Goal: Task Accomplishment & Management: Complete application form

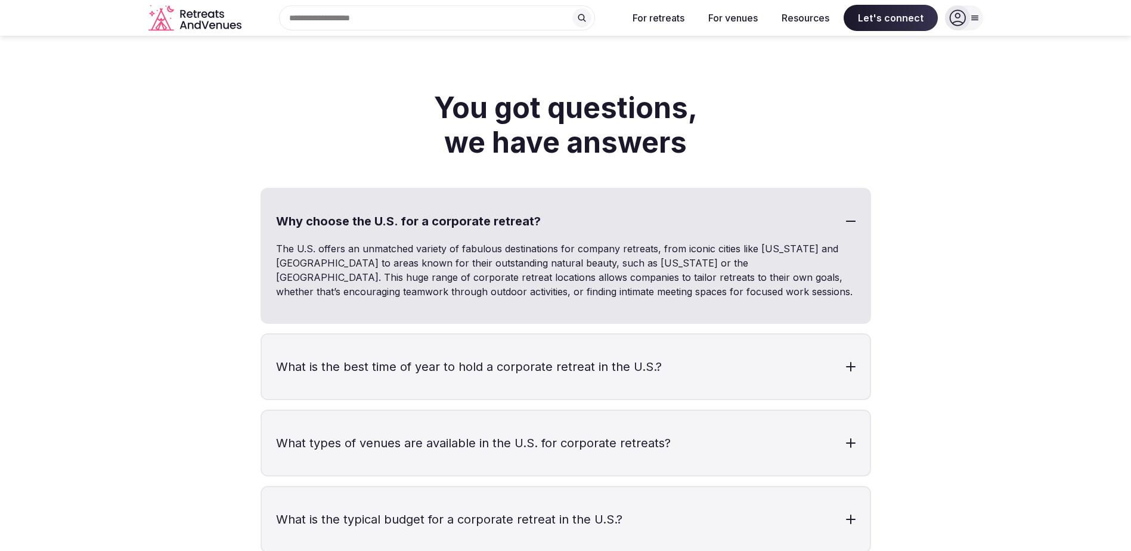
scroll to position [2504, 0]
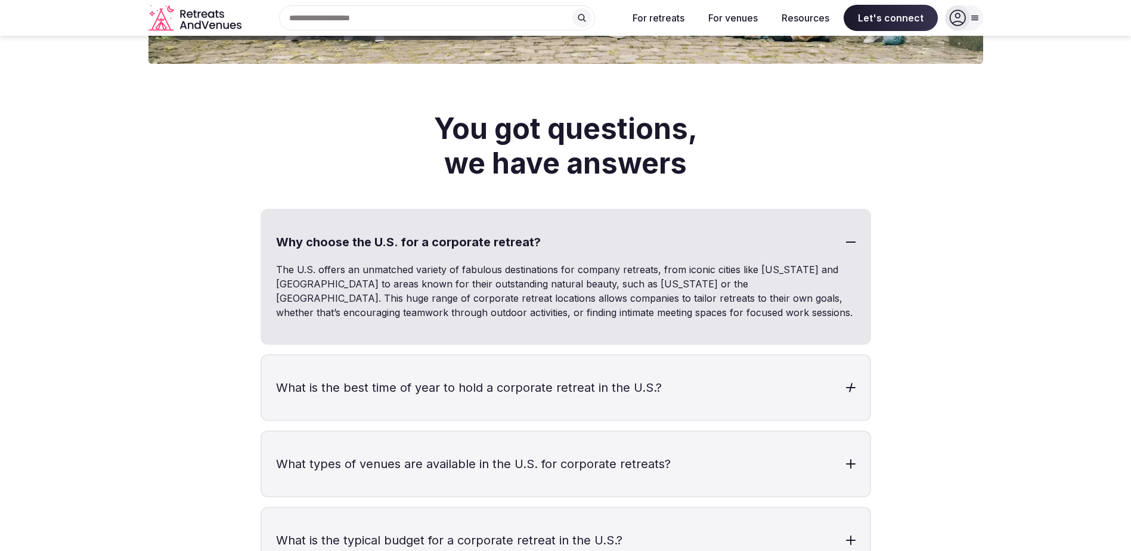
click at [640, 397] on h3 "What is the best time of year to hold a corporate retreat in the U.S.?" at bounding box center [566, 387] width 608 height 64
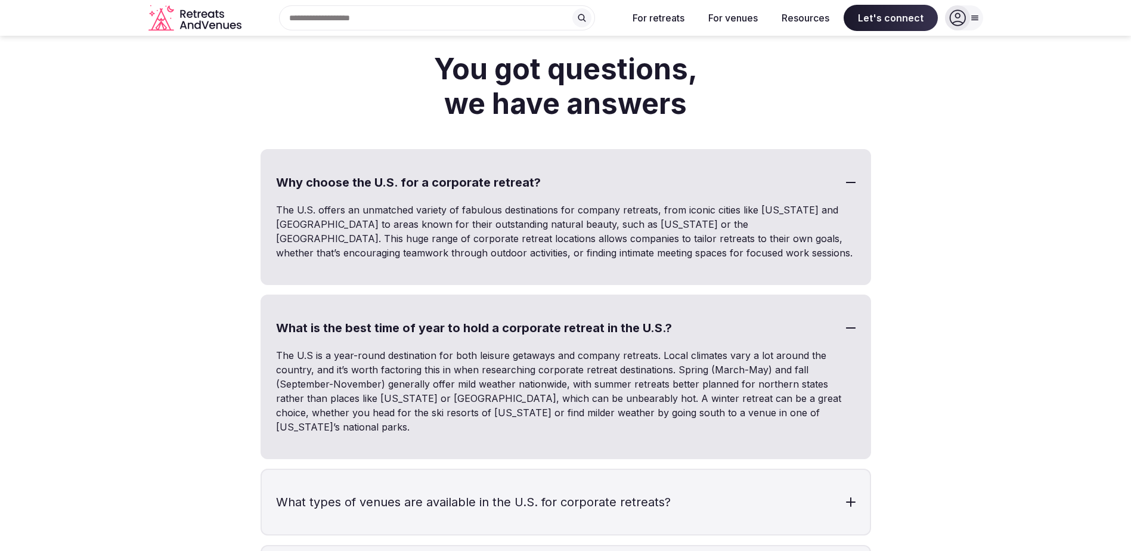
scroll to position [2206, 0]
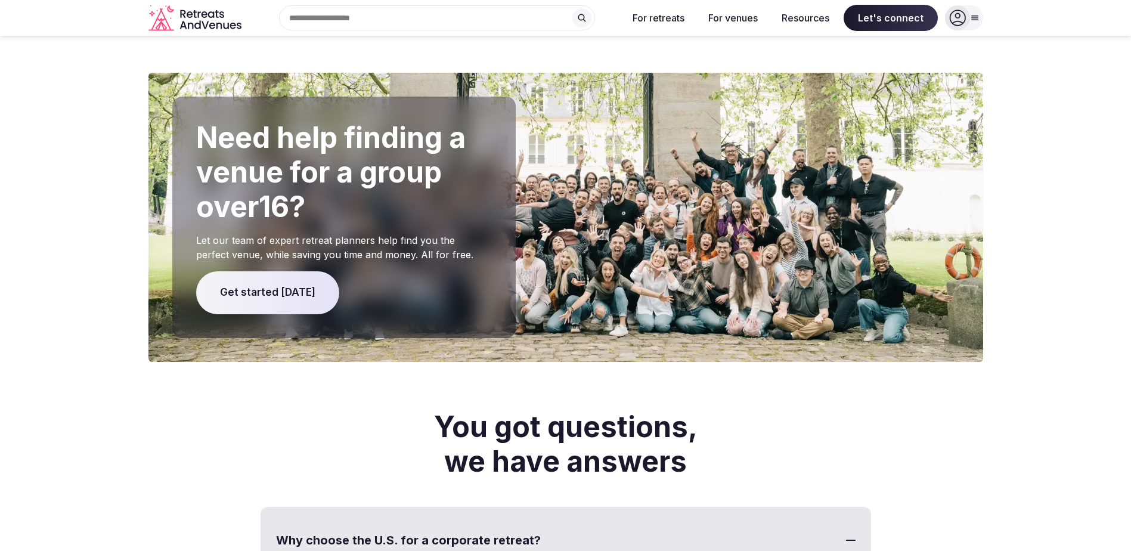
click at [264, 294] on span "Get started [DATE]" at bounding box center [267, 292] width 143 height 43
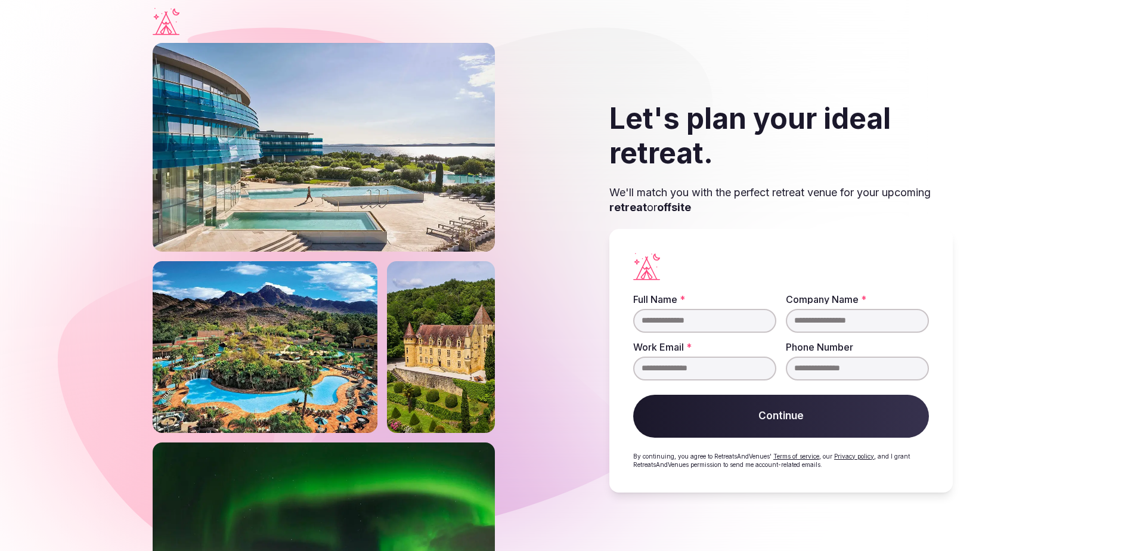
click at [656, 311] on input "Full Name *" at bounding box center [704, 321] width 143 height 24
type input "*********"
type input "**********"
drag, startPoint x: 845, startPoint y: 318, endPoint x: 655, endPoint y: 283, distance: 193.3
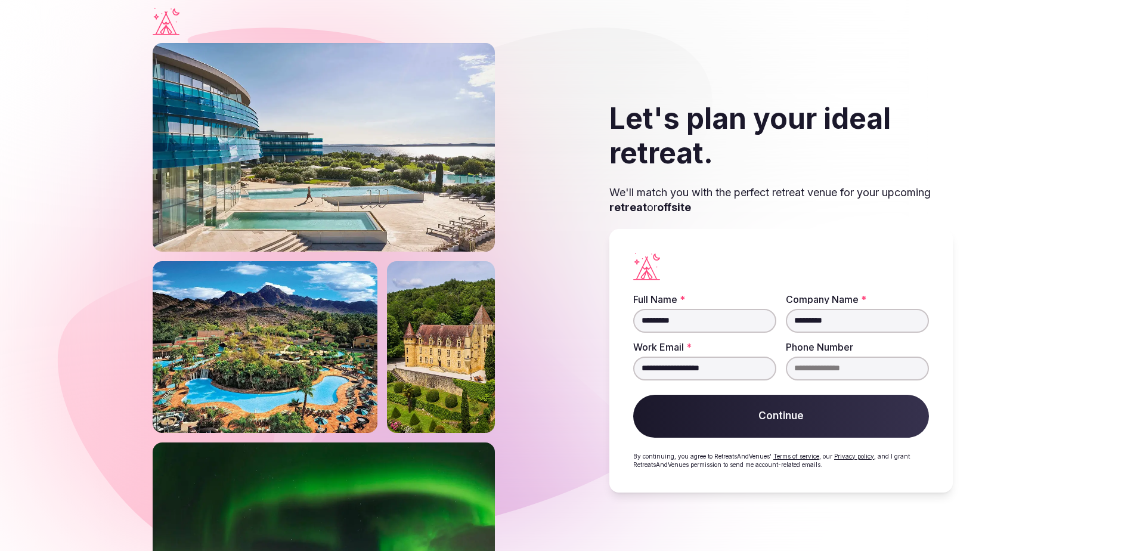
click at [699, 302] on fieldset "**********" at bounding box center [781, 338] width 296 height 86
type input "*********"
click at [762, 429] on button "Continue" at bounding box center [781, 416] width 296 height 43
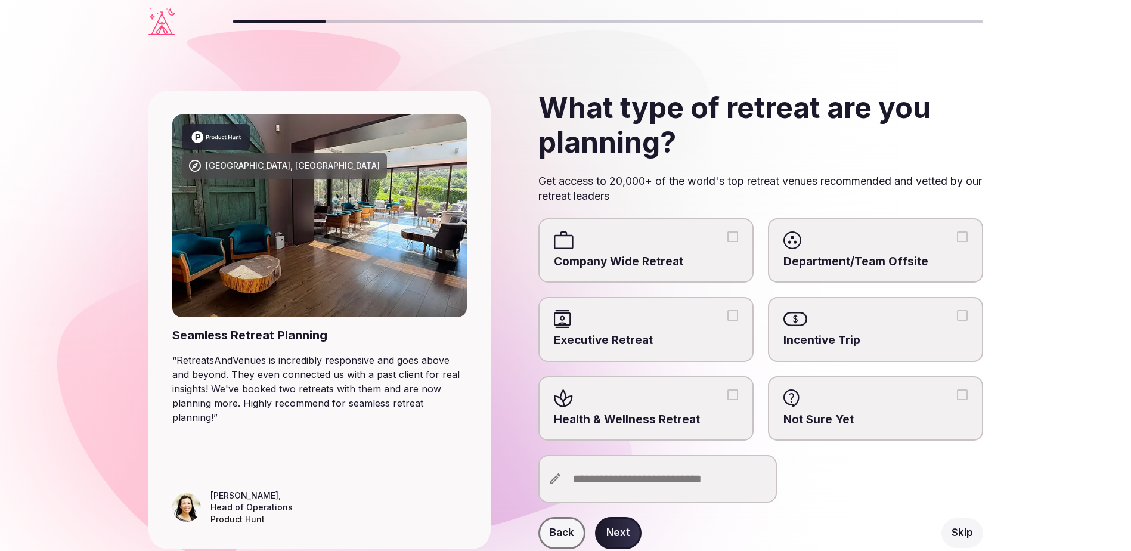
click at [879, 270] on label "Department/Team Offsite" at bounding box center [875, 250] width 215 height 65
click at [957, 242] on button "Department/Team Offsite" at bounding box center [962, 236] width 11 height 11
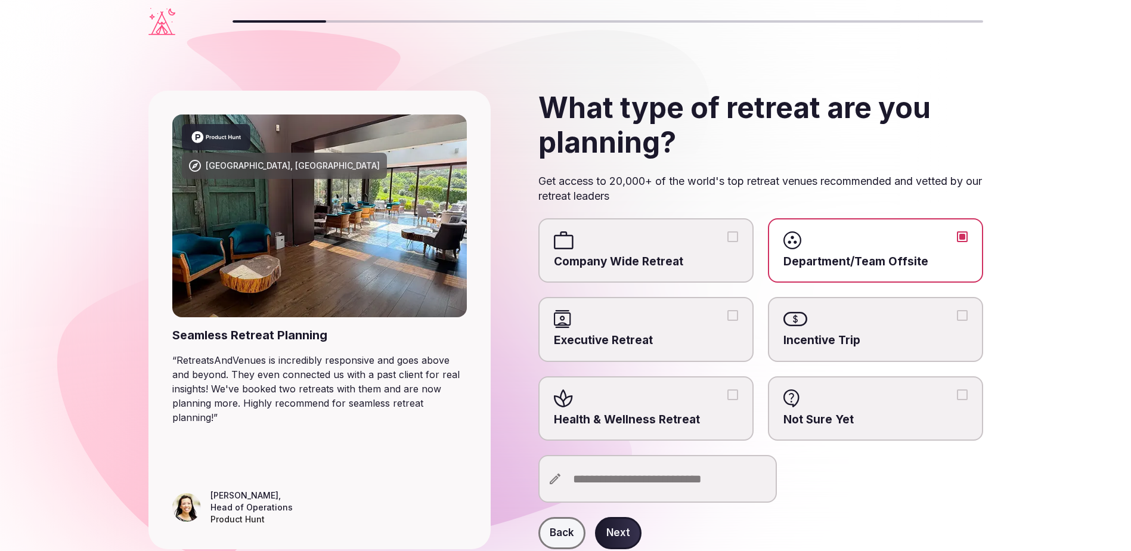
click at [717, 482] on input "text" at bounding box center [657, 479] width 238 height 48
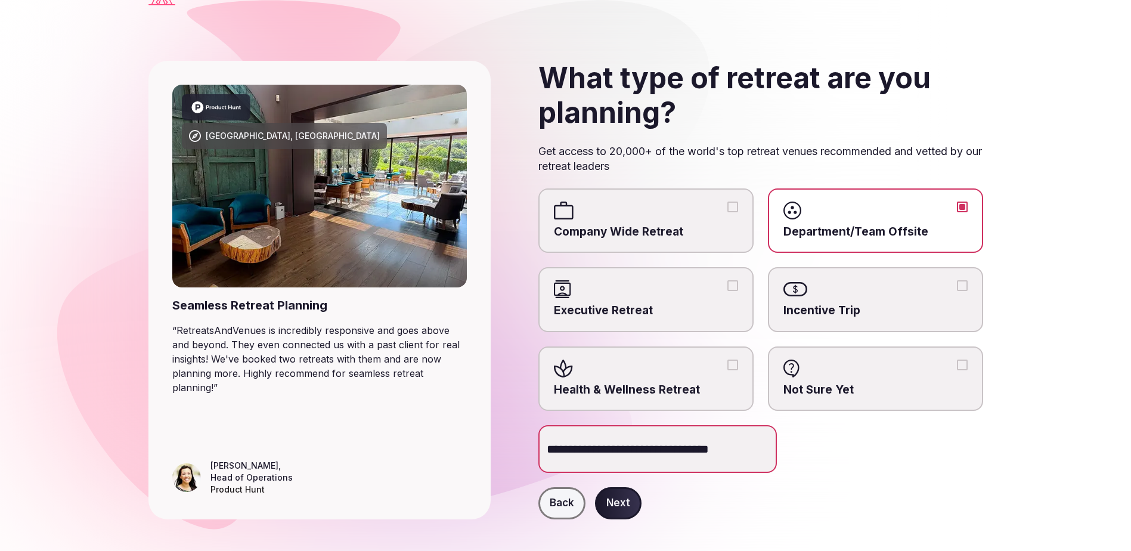
scroll to position [46, 0]
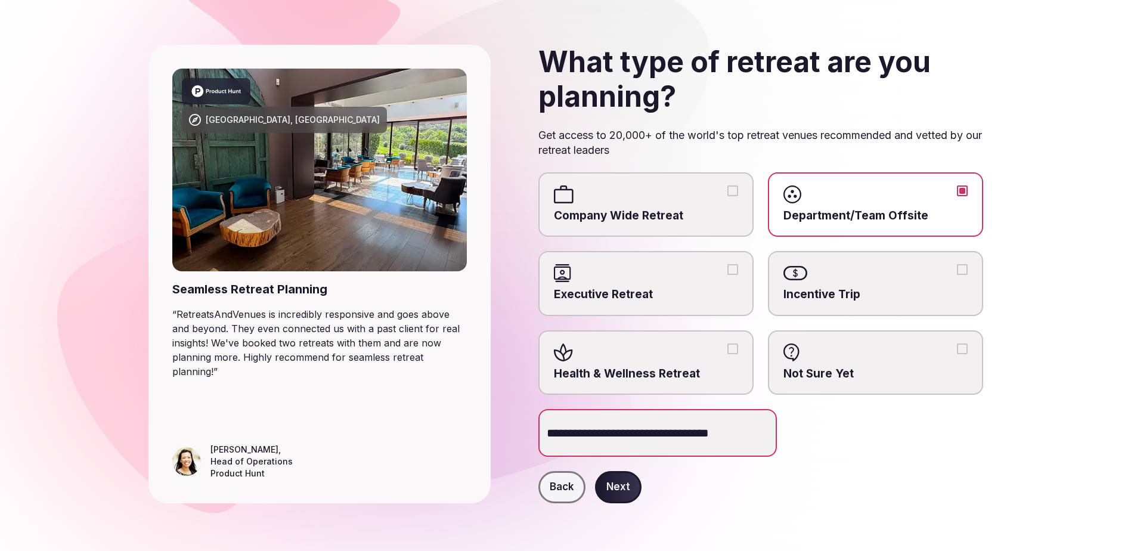
type input "**********"
click at [624, 478] on button "Next" at bounding box center [618, 487] width 47 height 32
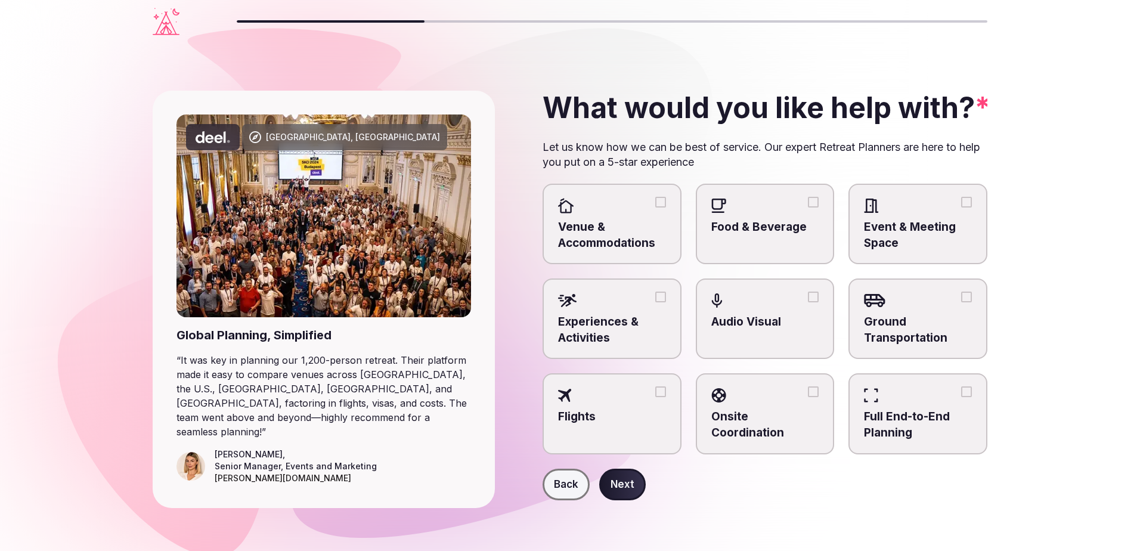
click at [663, 205] on button "Venue & Accommodations" at bounding box center [660, 202] width 11 height 11
click at [811, 203] on button "Food & Beverage" at bounding box center [813, 202] width 11 height 11
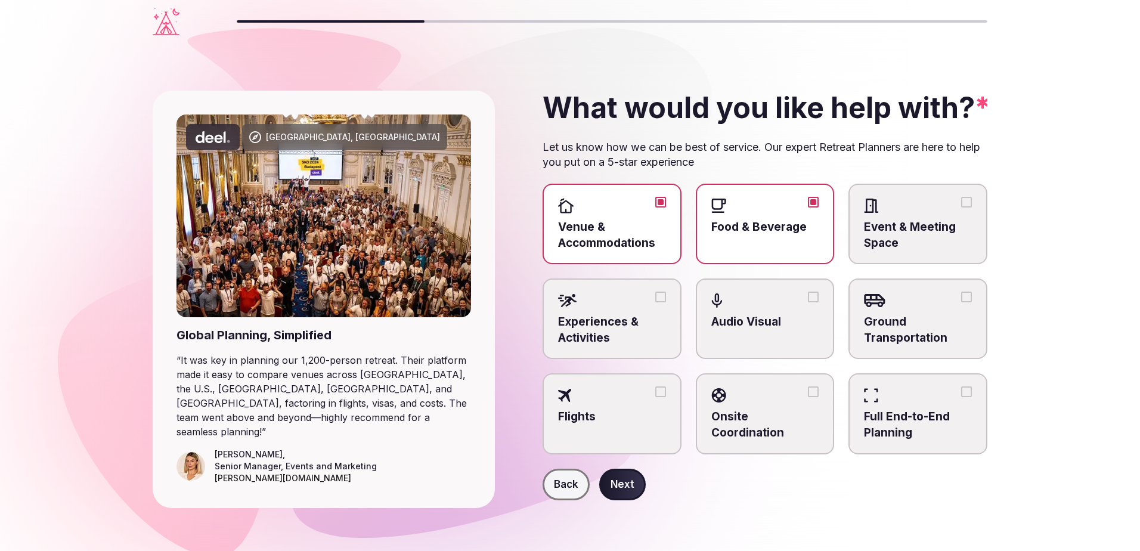
click at [969, 207] on div at bounding box center [918, 206] width 108 height 18
click at [969, 207] on button "Event & Meeting Space" at bounding box center [966, 202] width 11 height 11
click at [614, 479] on button "Next" at bounding box center [622, 485] width 47 height 32
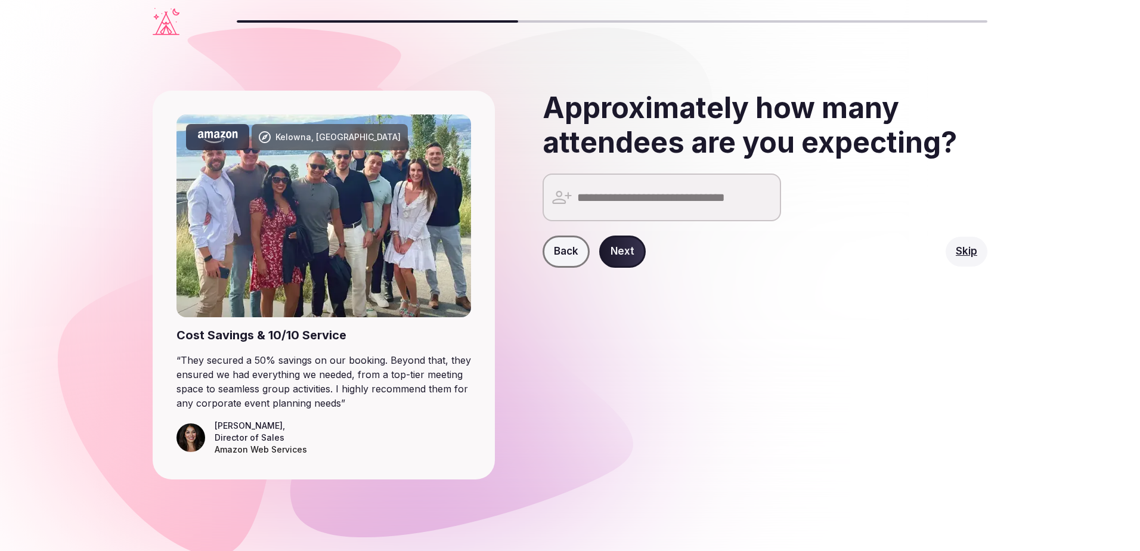
click at [592, 205] on input "number" at bounding box center [662, 198] width 238 height 48
drag, startPoint x: 625, startPoint y: 256, endPoint x: 581, endPoint y: 166, distance: 101.1
click at [581, 166] on div "Approximately how many attendees are you expecting? ** 50 Back Next" at bounding box center [745, 285] width 483 height 389
drag, startPoint x: 586, startPoint y: 199, endPoint x: 271, endPoint y: 255, distance: 319.8
click at [329, 194] on div "Kelowna, [GEOGRAPHIC_DATA] Cost Savings & 10/10 Service “ They secured a 50% sa…" at bounding box center [570, 285] width 835 height 484
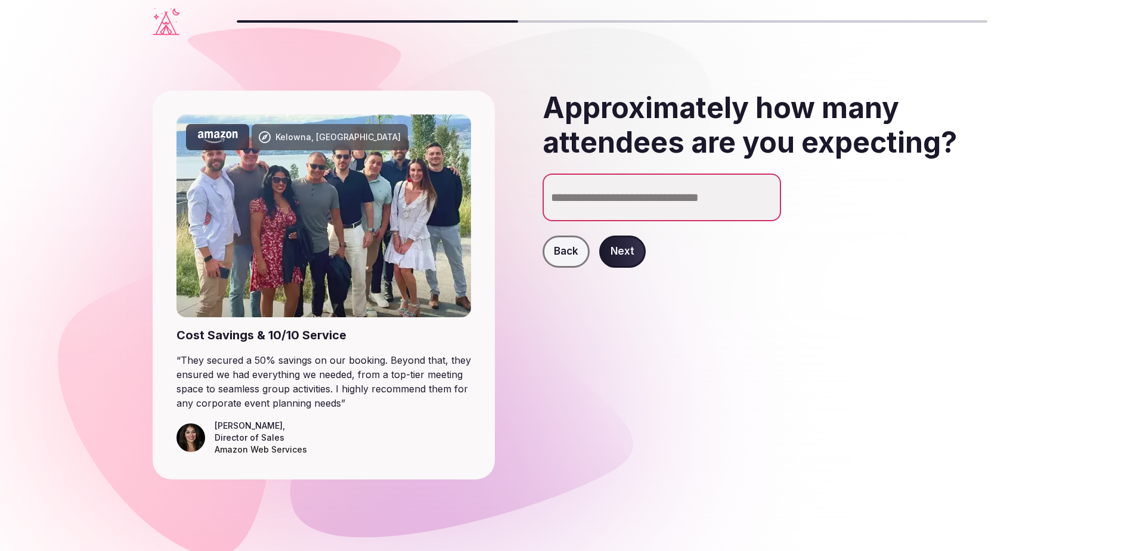
type input "**"
click at [640, 248] on button "Next" at bounding box center [622, 252] width 47 height 32
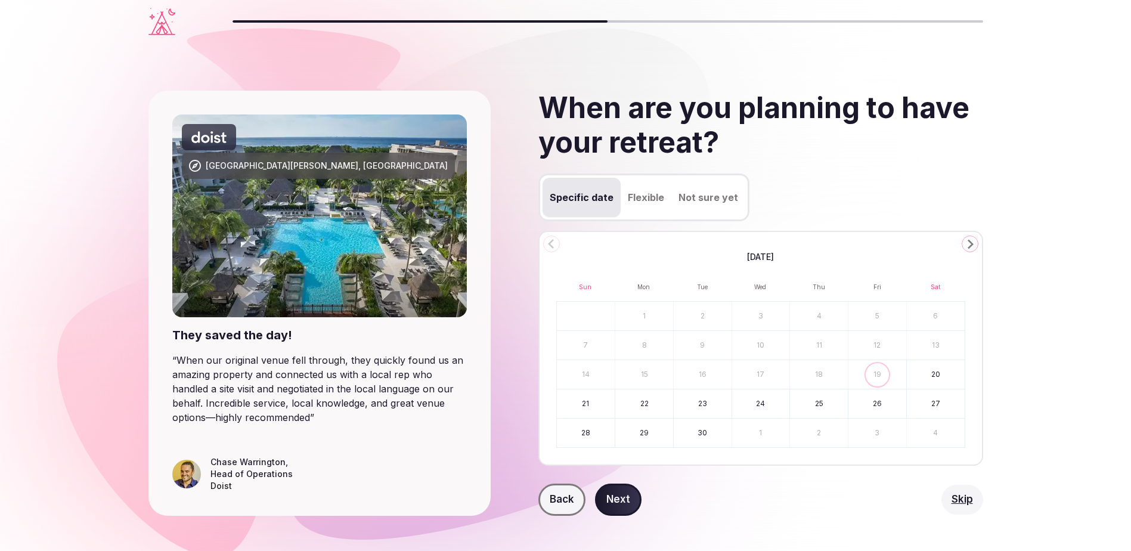
click at [980, 240] on div "[DATE] Sun Mon Tue Wed Thu Fri Sat 1 2 3 4 5 6 7 8 9 10 11 12 13 14 15 16 17 18…" at bounding box center [760, 348] width 445 height 235
click at [977, 243] on icon "Go to the Next Month" at bounding box center [970, 244] width 14 height 14
click at [974, 243] on icon "Go to the Next Month" at bounding box center [970, 244] width 14 height 14
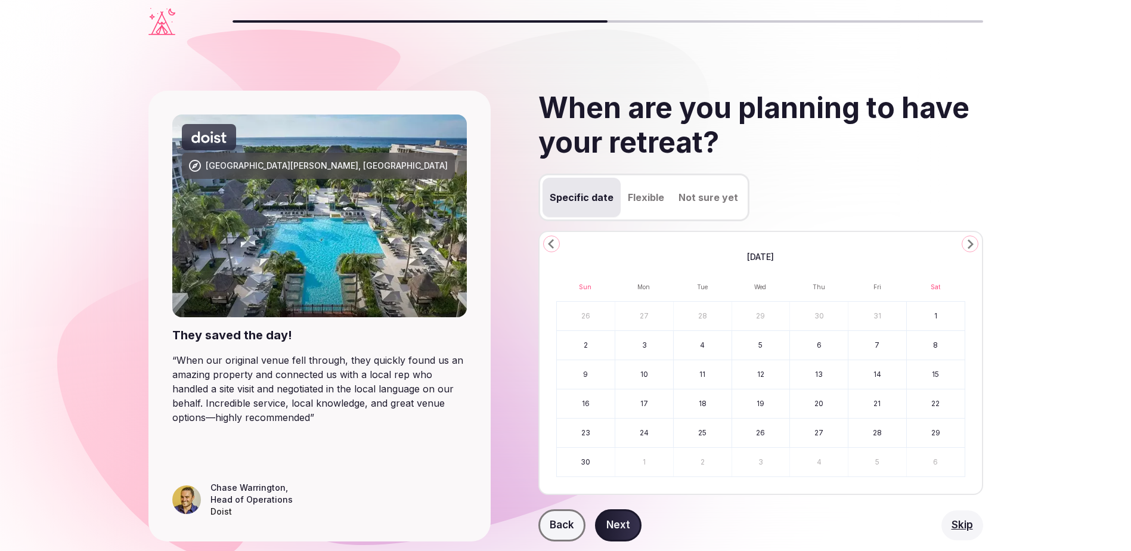
click at [974, 243] on icon "Go to the Next Month" at bounding box center [970, 244] width 14 height 14
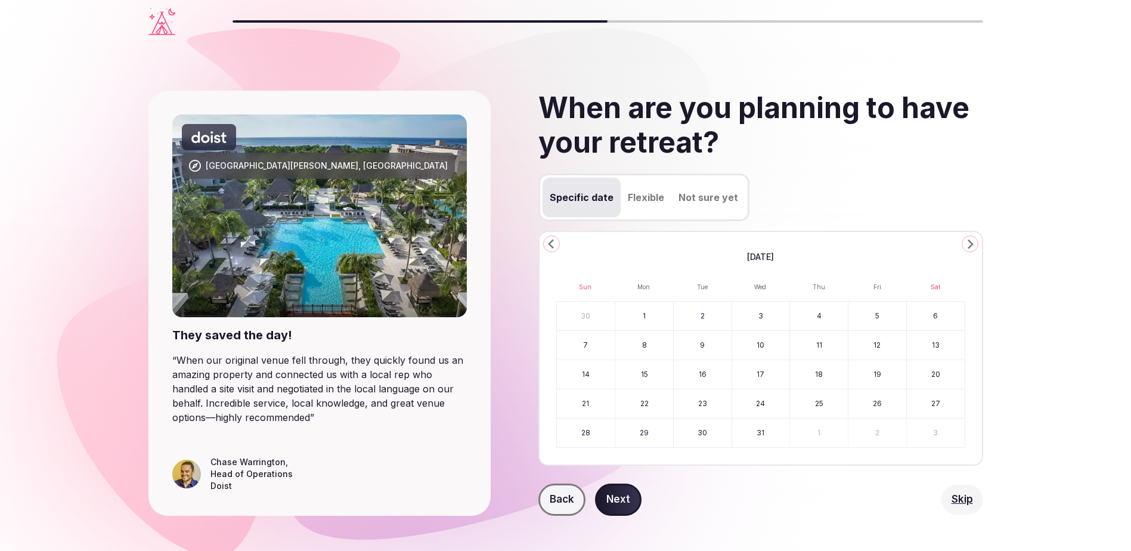
click at [974, 243] on icon "Go to the Next Month" at bounding box center [970, 244] width 14 height 14
click at [815, 405] on button "26" at bounding box center [819, 403] width 58 height 29
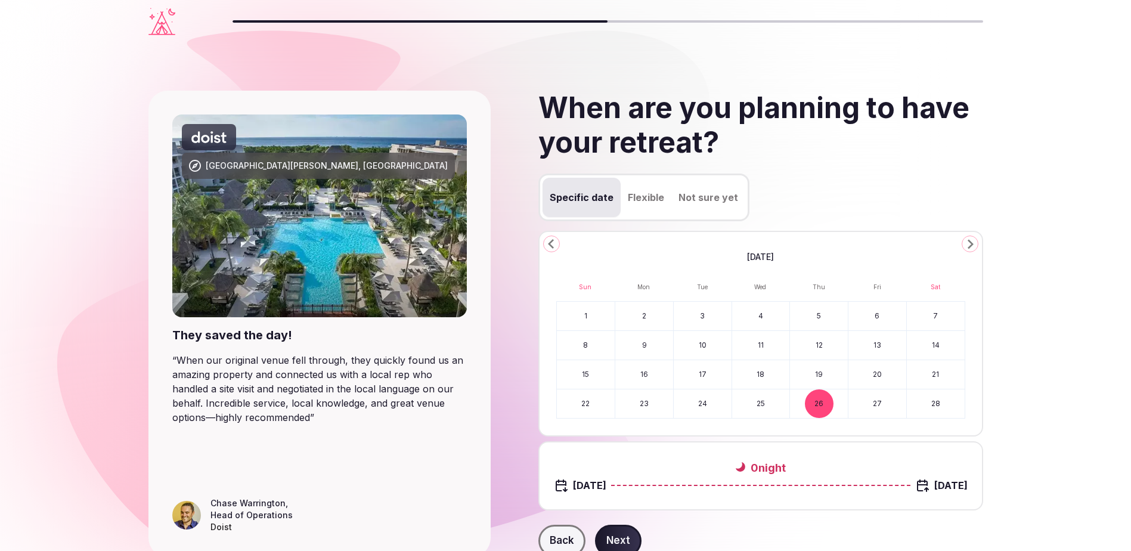
click at [885, 407] on button "27" at bounding box center [877, 403] width 58 height 29
click at [625, 542] on button "Next" at bounding box center [618, 541] width 47 height 32
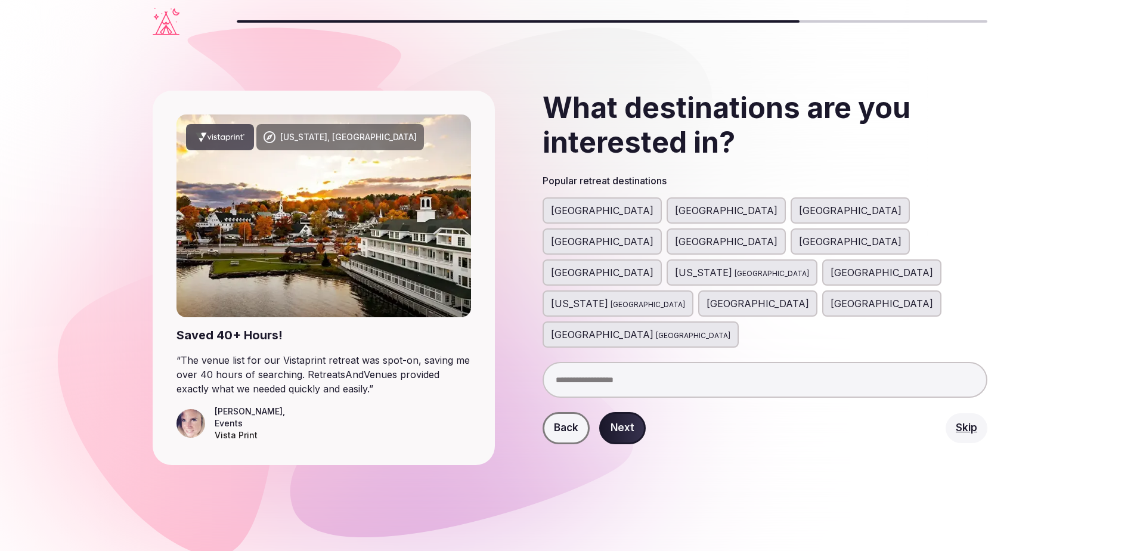
click at [590, 214] on span "[GEOGRAPHIC_DATA]" at bounding box center [602, 210] width 103 height 14
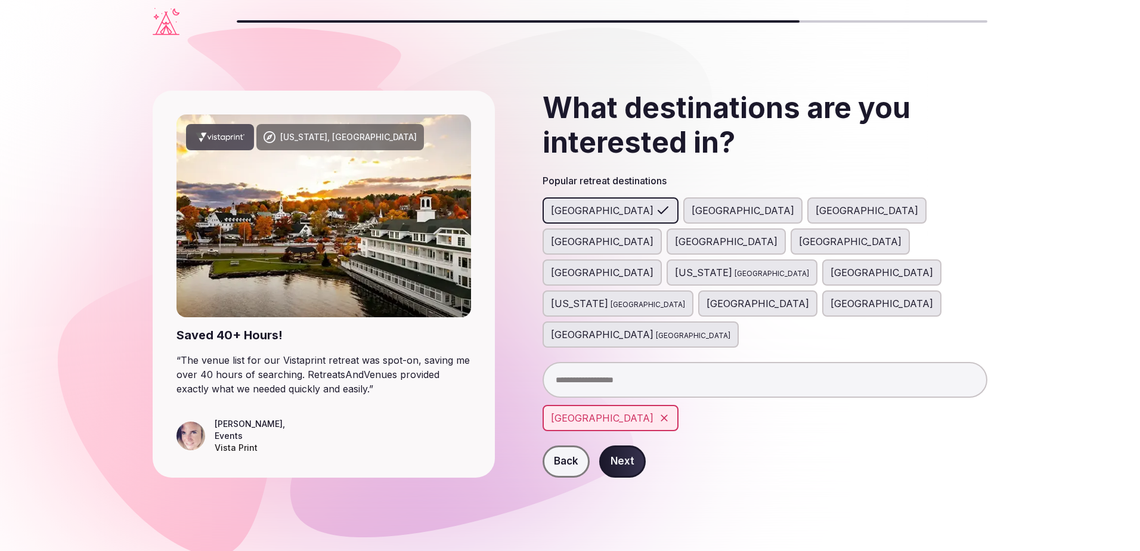
click at [625, 445] on button "Next" at bounding box center [622, 461] width 47 height 32
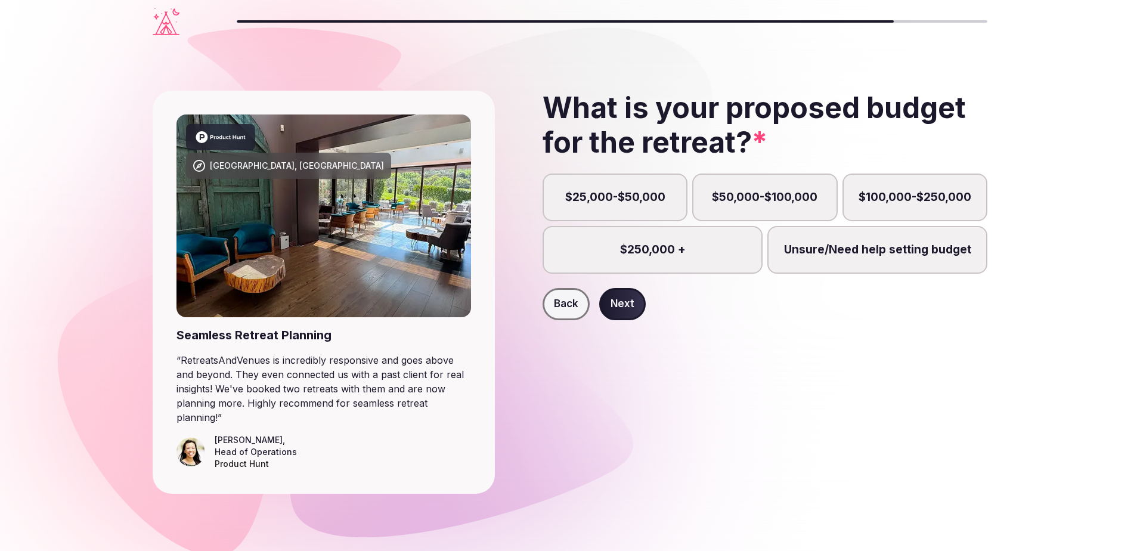
click at [588, 196] on label "$25,000-$50,000" at bounding box center [615, 198] width 145 height 48
click at [615, 198] on button "$25,000-$50,000" at bounding box center [621, 204] width 12 height 12
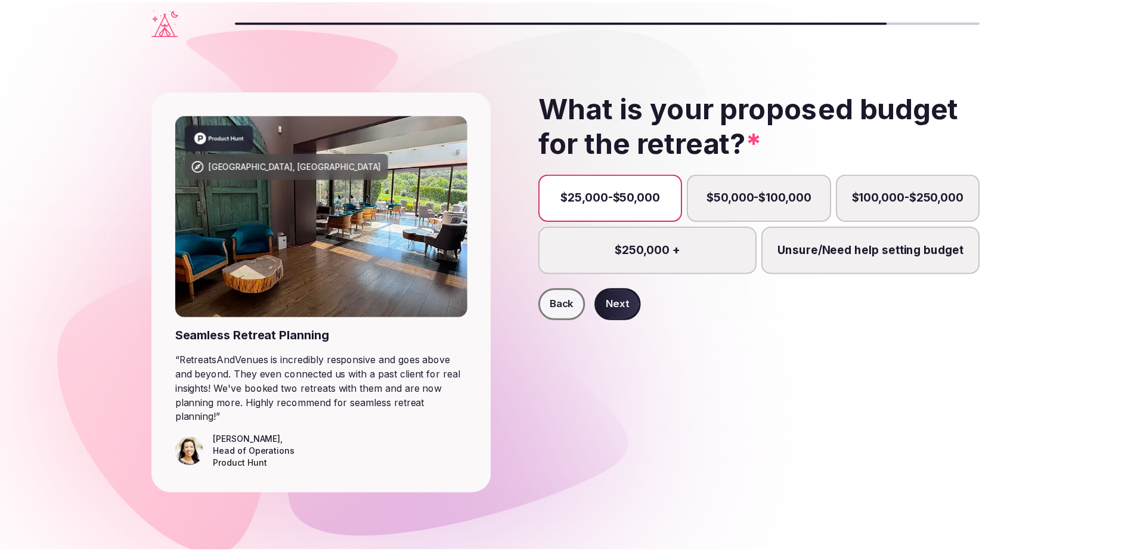
scroll to position [6, 0]
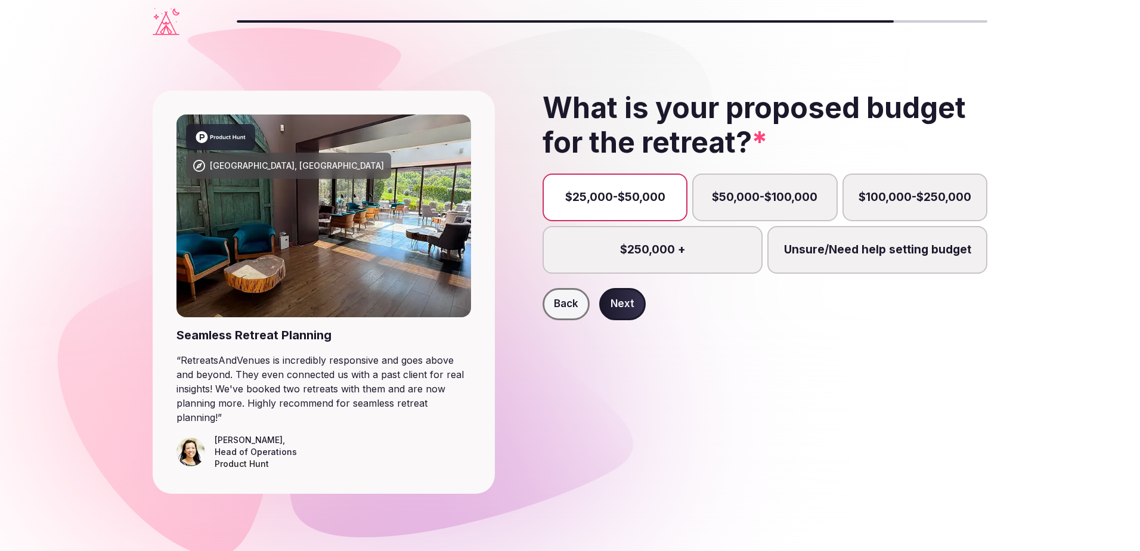
click at [635, 296] on button "Next" at bounding box center [622, 304] width 47 height 32
